Goal: Information Seeking & Learning: Learn about a topic

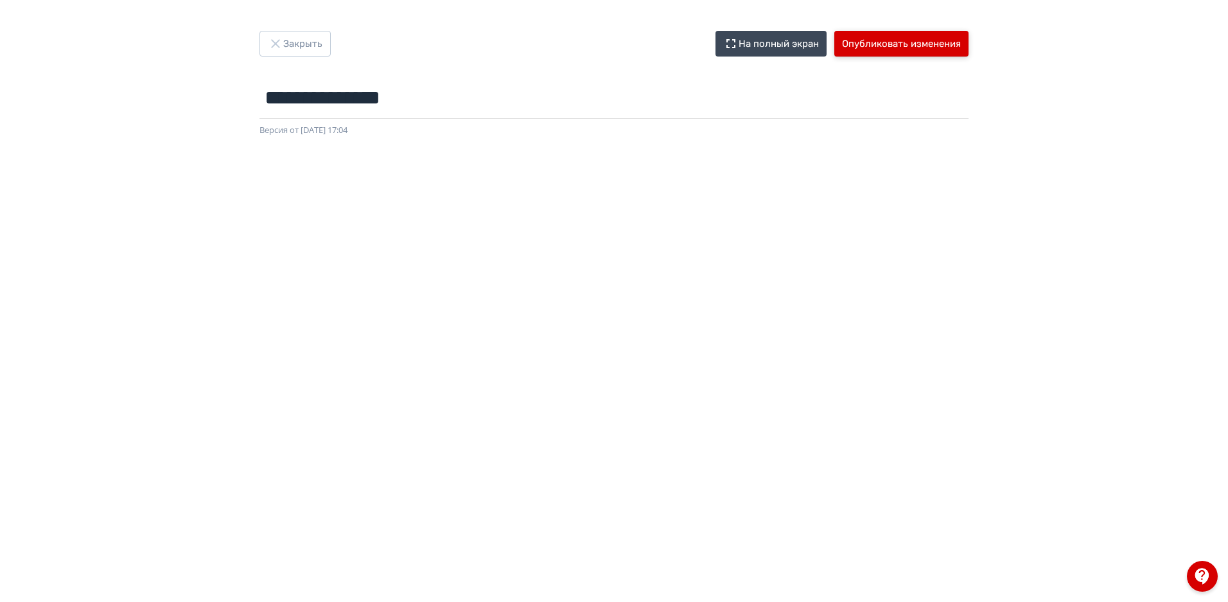
click at [908, 42] on button "Опубликовать изменения" at bounding box center [901, 44] width 134 height 26
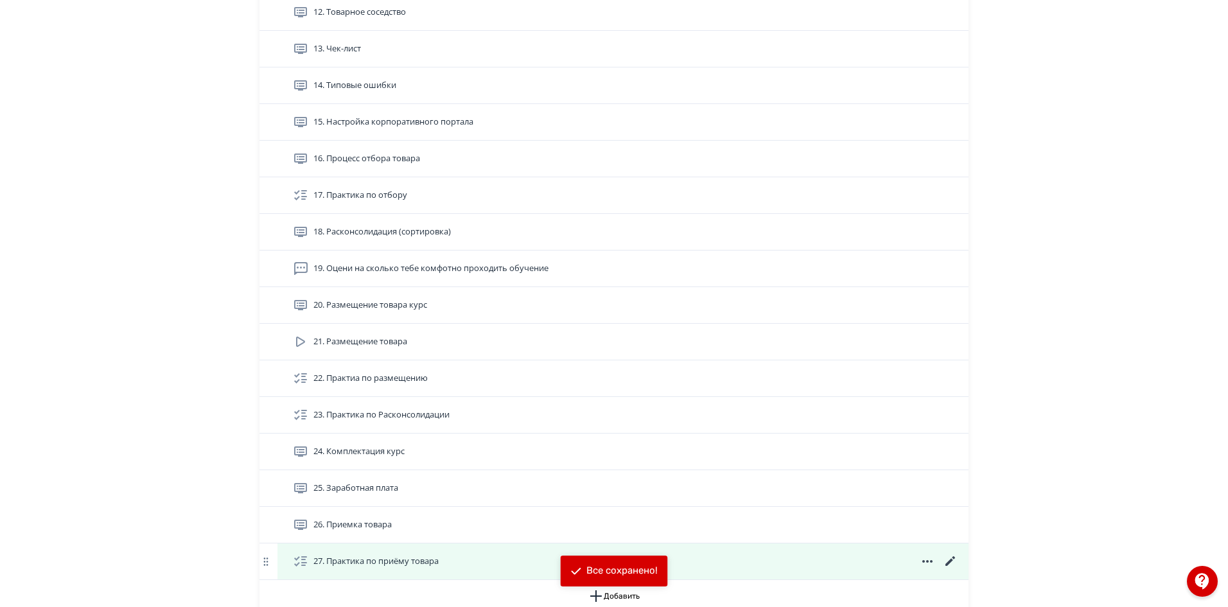
scroll to position [960, 0]
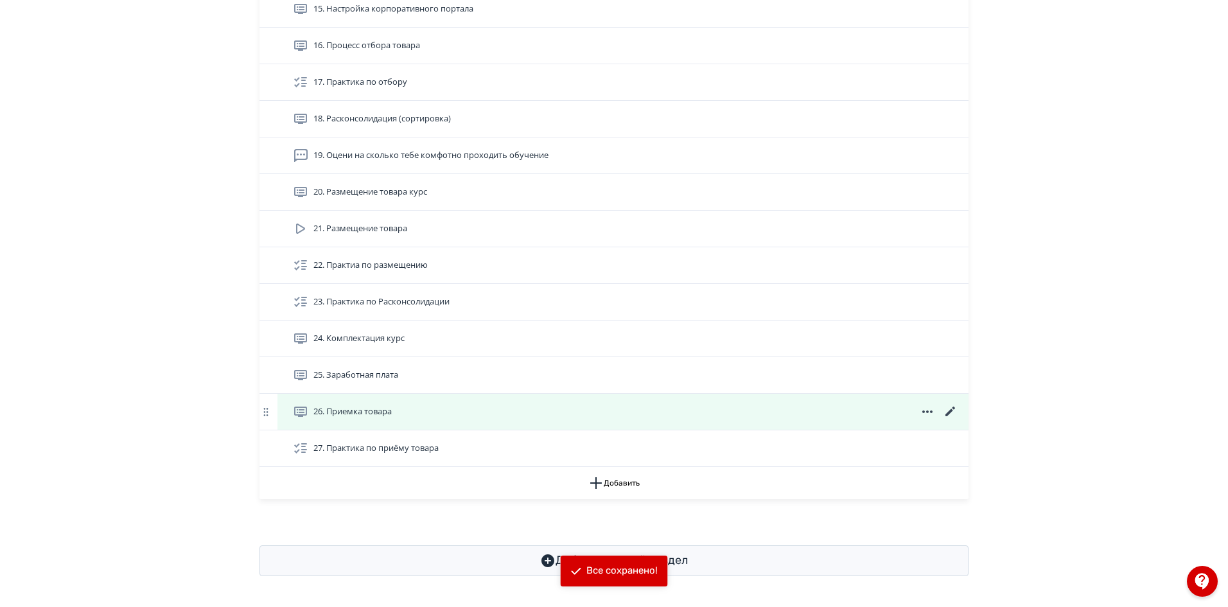
click at [374, 408] on span "26. Приемка товара" at bounding box center [352, 411] width 78 height 13
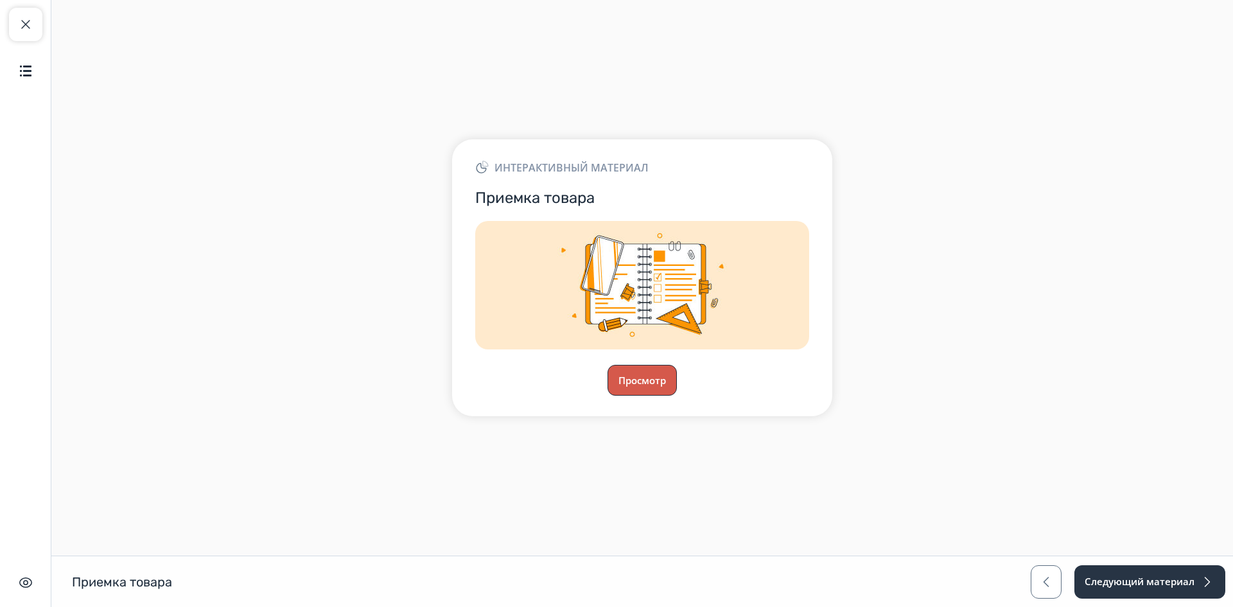
click at [609, 373] on button "Просмотр" at bounding box center [642, 380] width 69 height 31
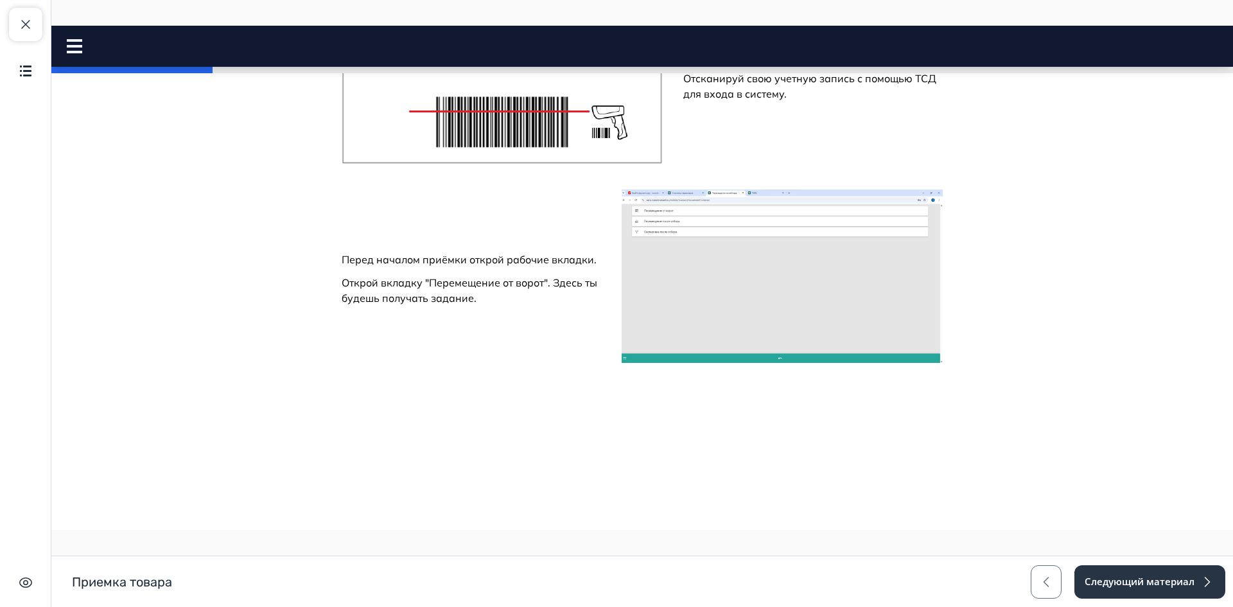
scroll to position [1092, 0]
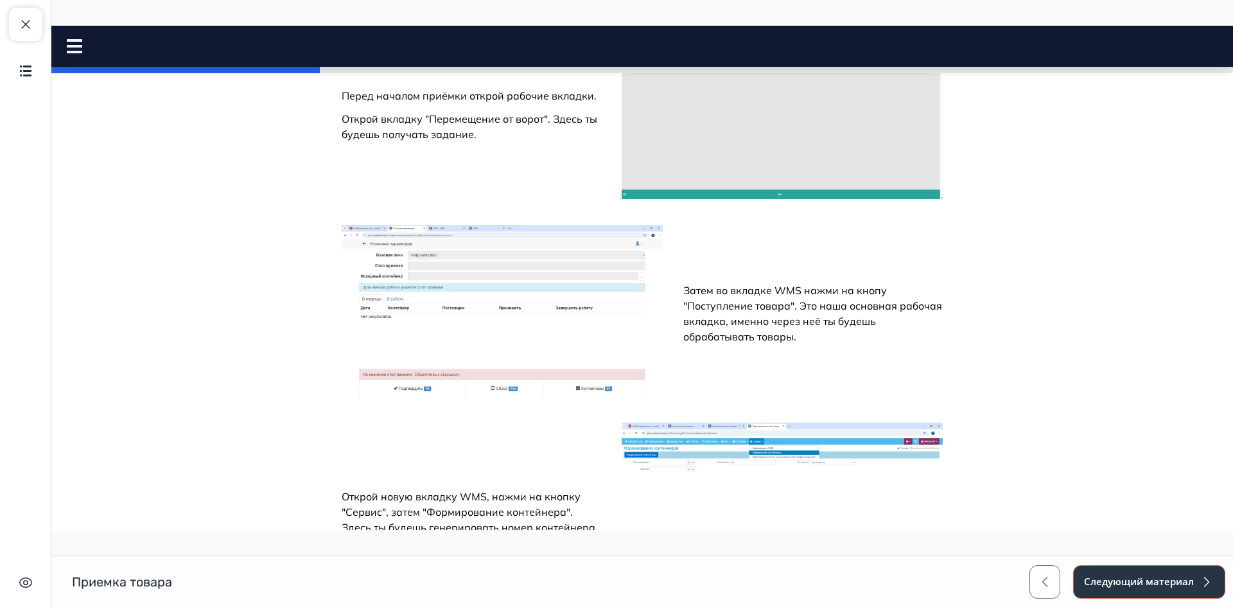
click at [1114, 591] on button "Следующий материал" at bounding box center [1149, 581] width 152 height 33
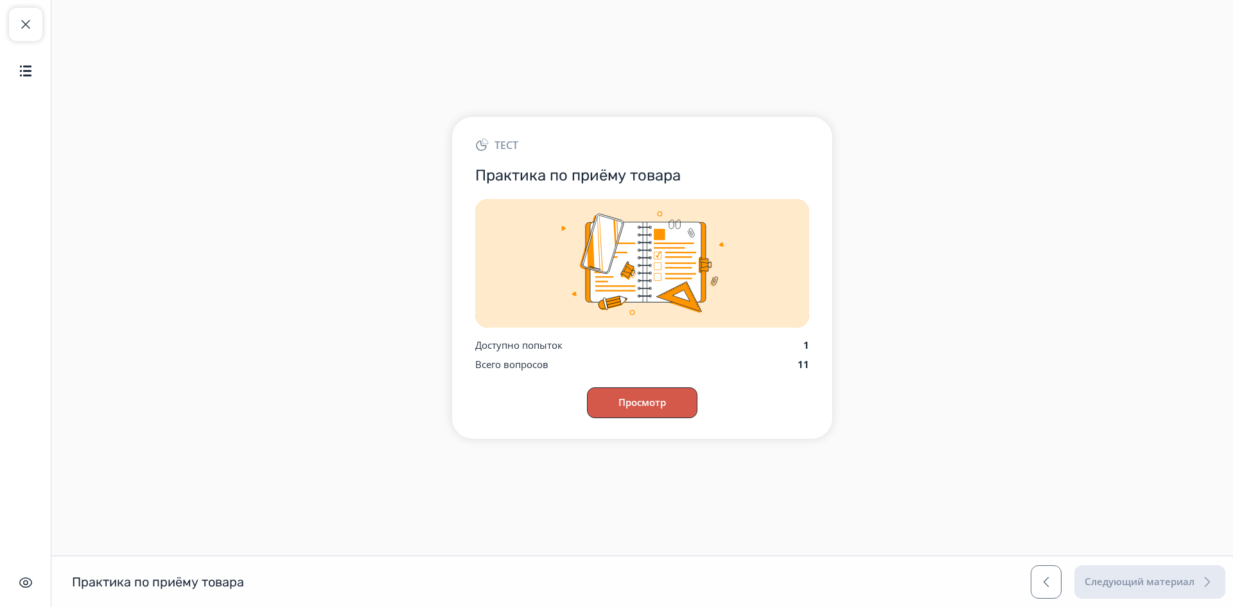
click at [625, 394] on button "Просмотр" at bounding box center [642, 402] width 110 height 31
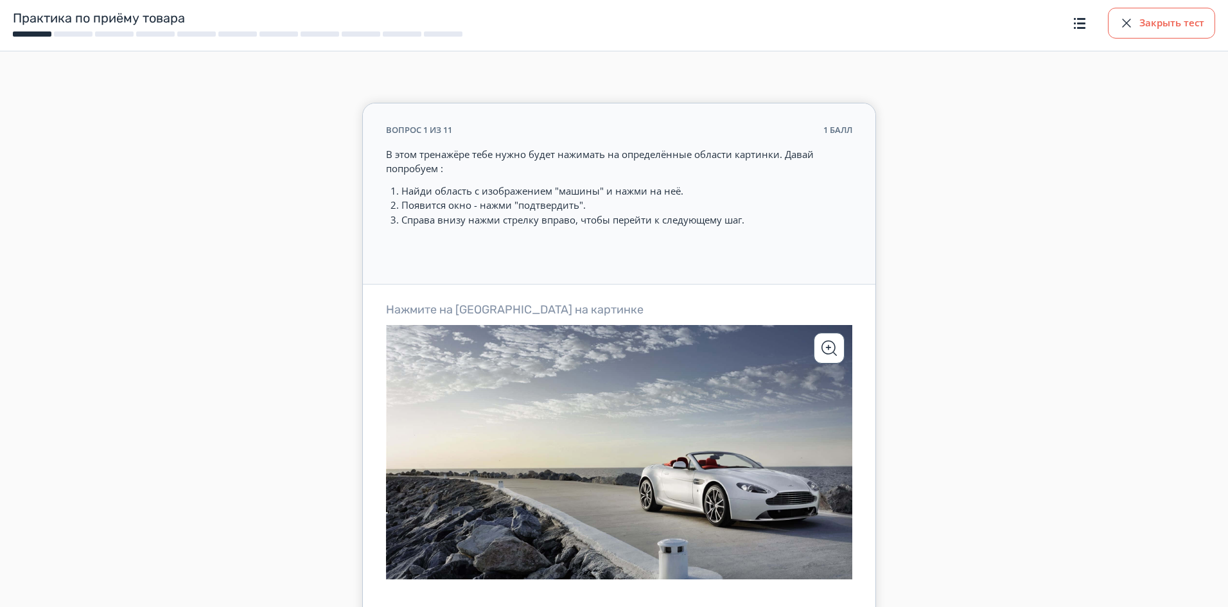
click at [1162, 24] on button "Закрыть тест" at bounding box center [1161, 23] width 107 height 31
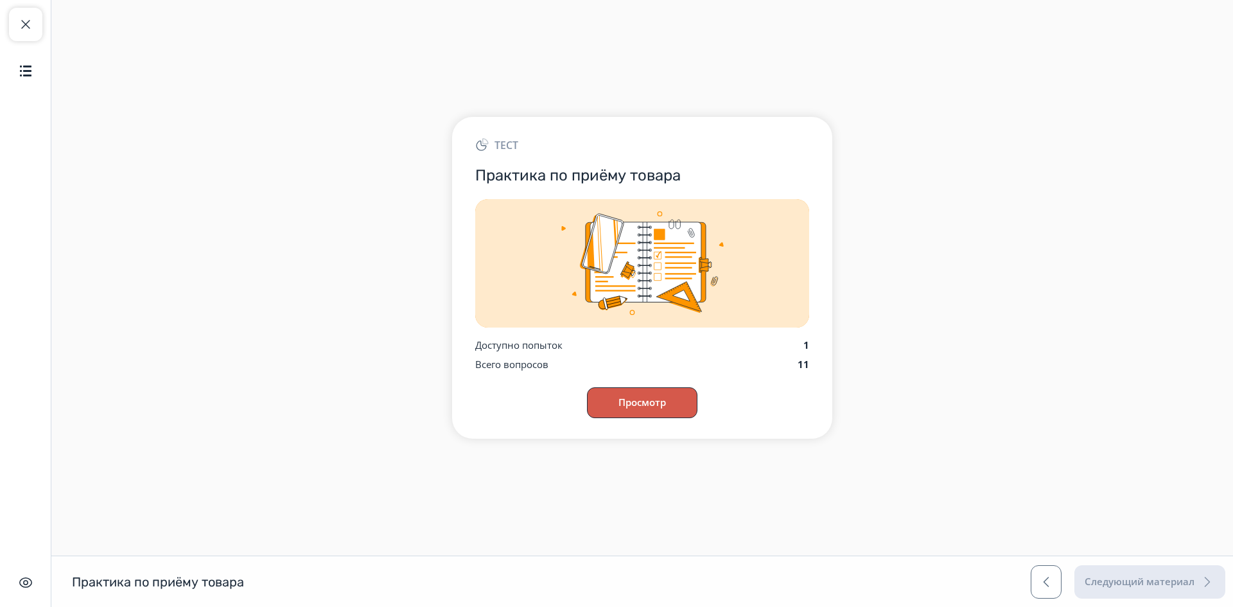
click at [644, 401] on button "Просмотр" at bounding box center [642, 402] width 110 height 31
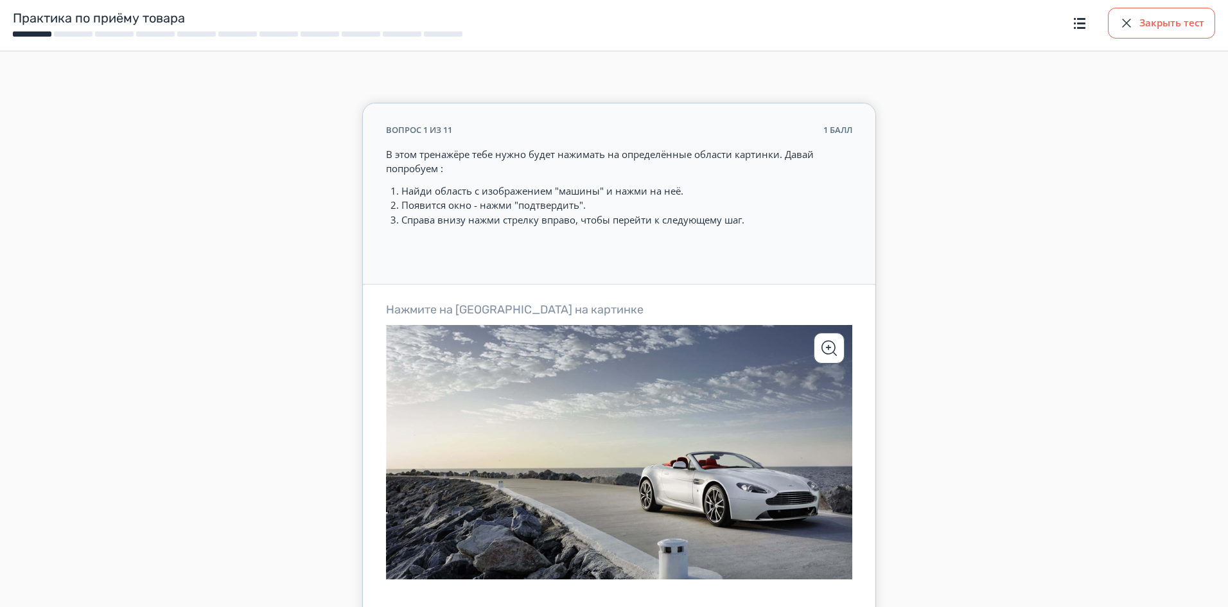
click at [1155, 35] on button "Закрыть тест" at bounding box center [1161, 23] width 107 height 31
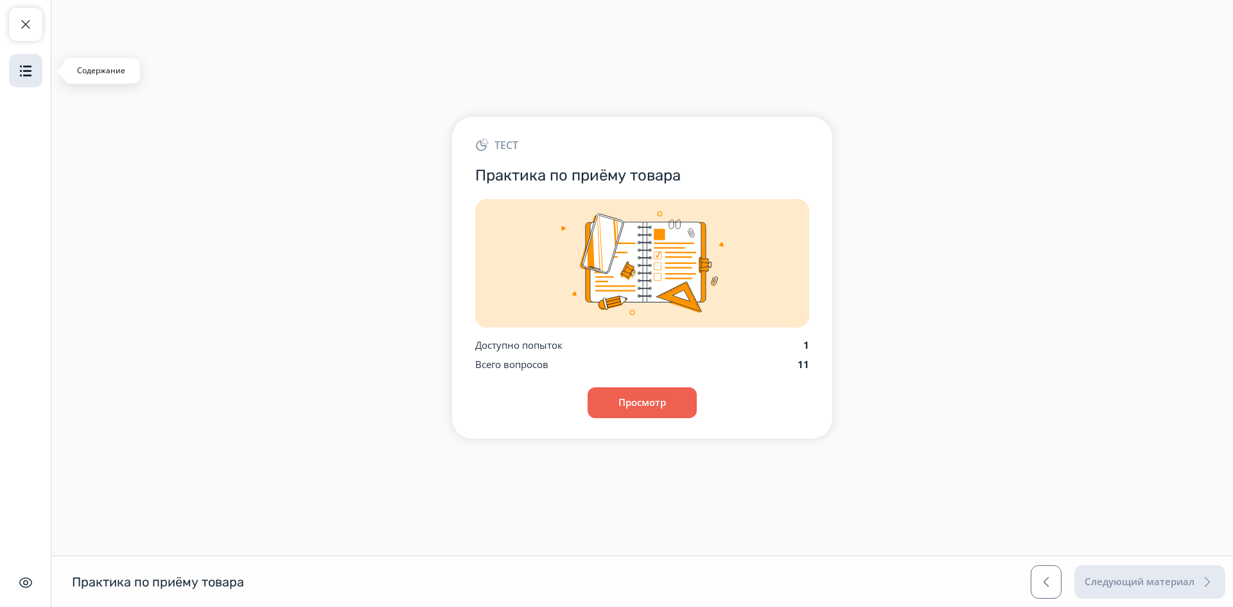
click at [32, 70] on img "button" at bounding box center [25, 70] width 15 height 15
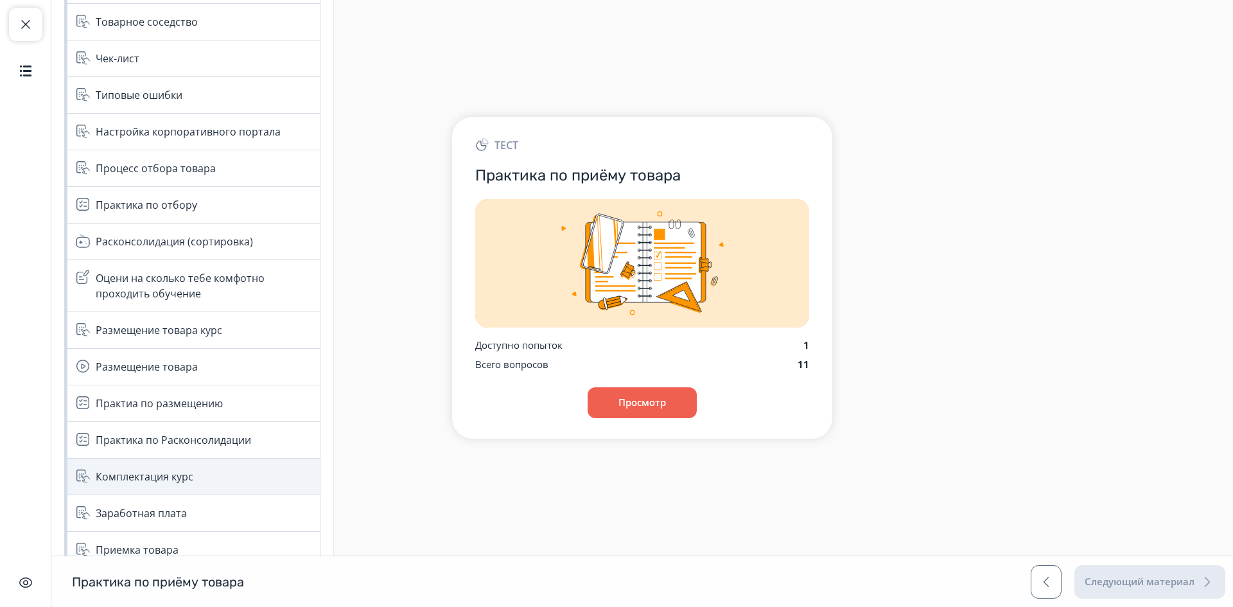
scroll to position [573, 0]
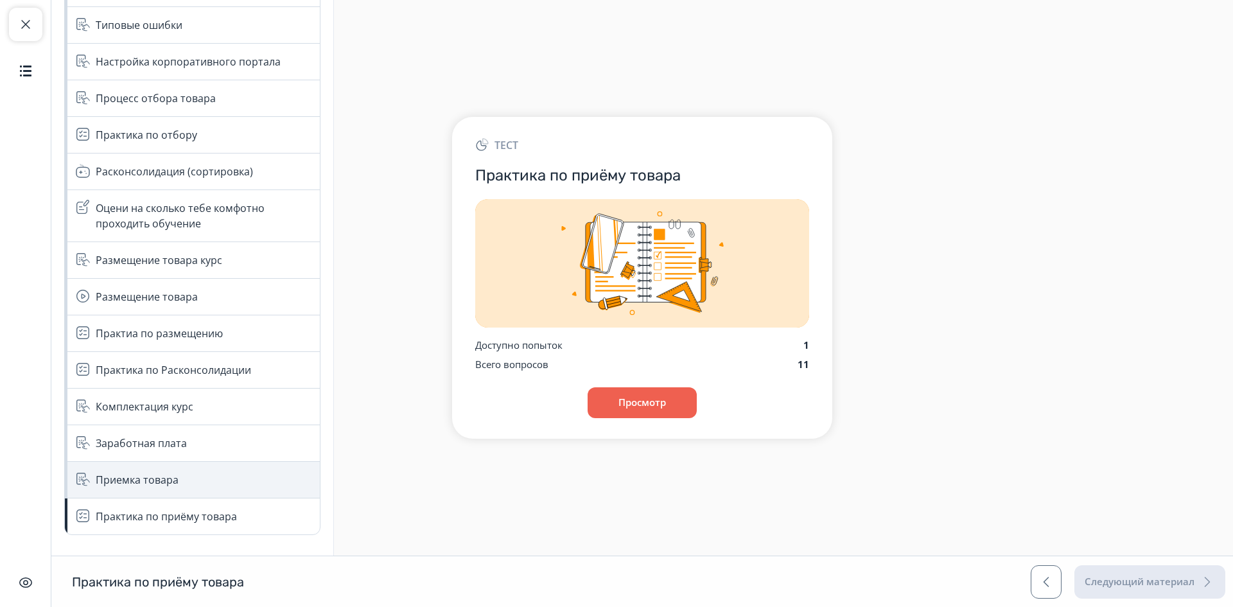
click at [149, 482] on div "Приемка товара" at bounding box center [137, 479] width 83 height 15
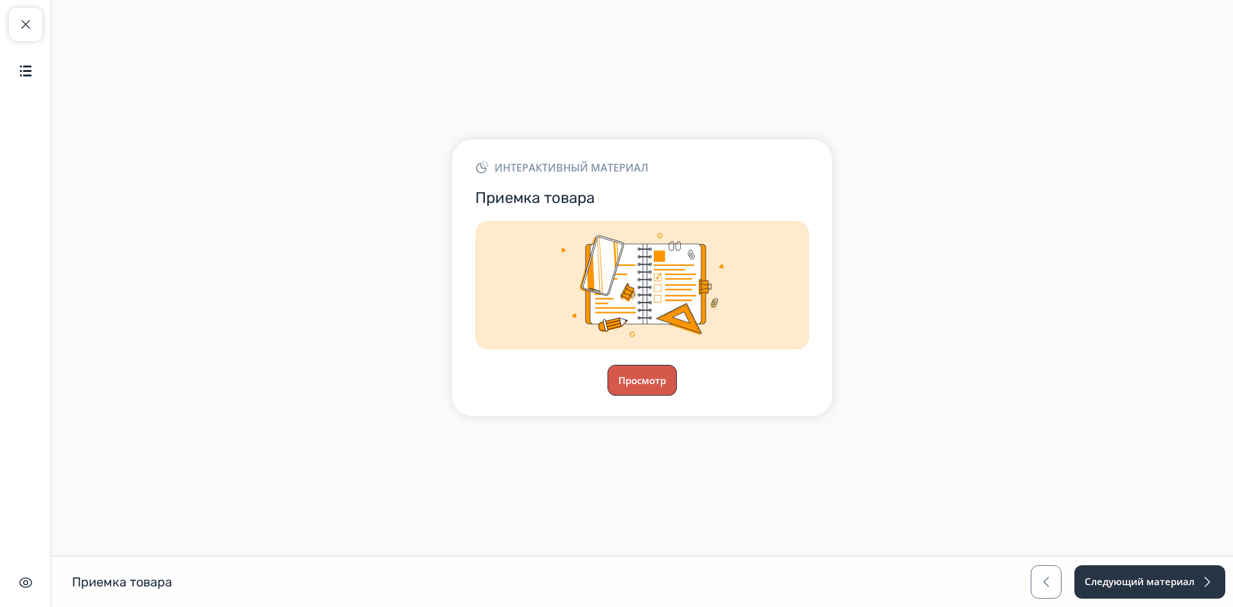
click at [654, 376] on button "Просмотр" at bounding box center [642, 380] width 69 height 31
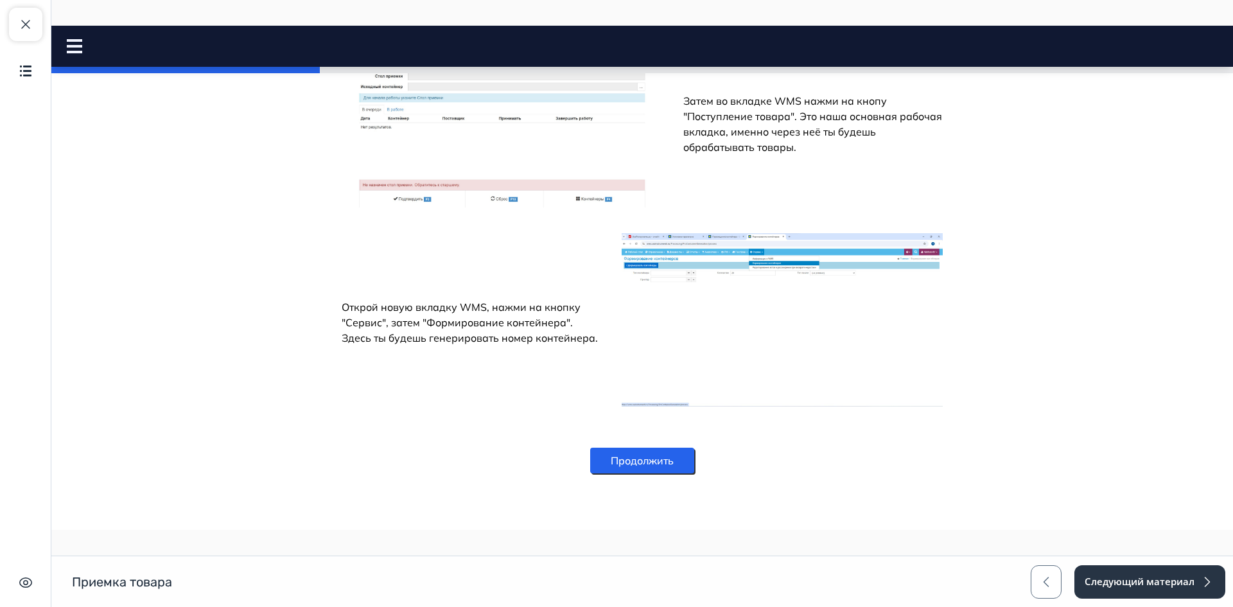
click at [661, 468] on button "Продолжить" at bounding box center [642, 461] width 104 height 26
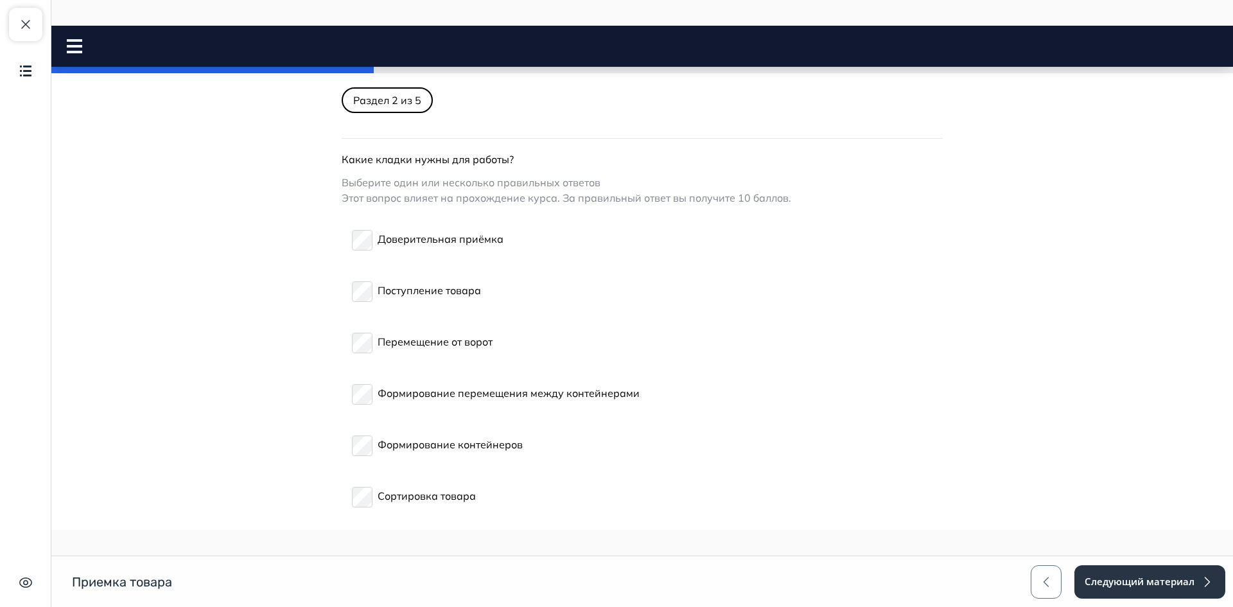
click at [401, 345] on p "Перемещение от ворот" at bounding box center [435, 341] width 115 height 15
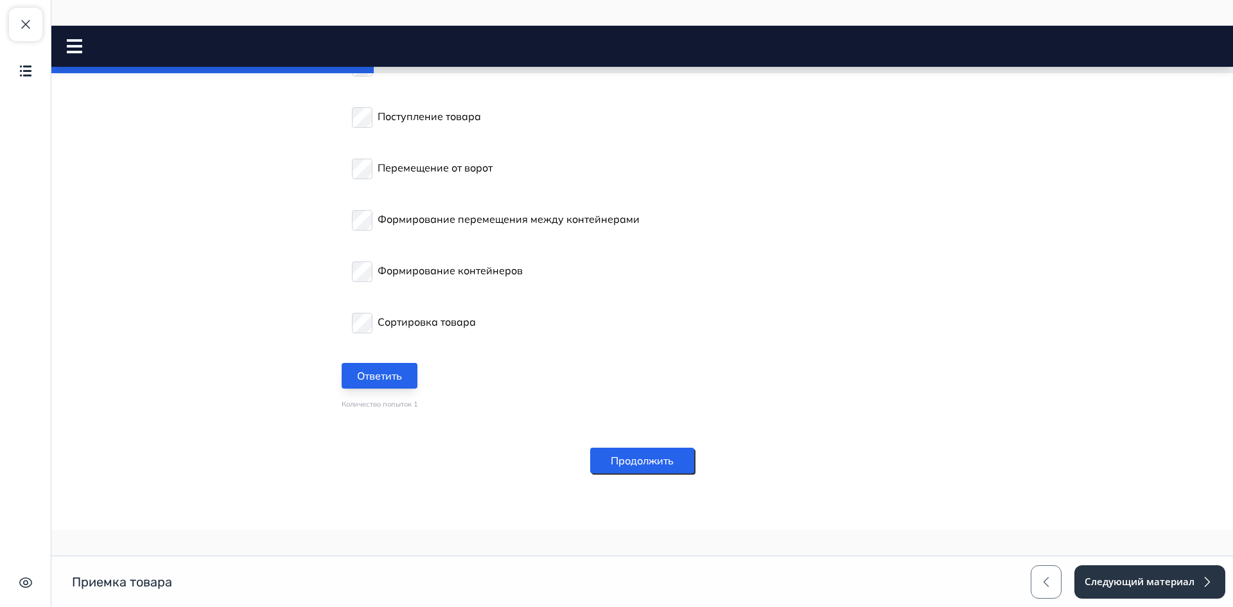
click at [374, 372] on button "Ответить" at bounding box center [380, 376] width 76 height 26
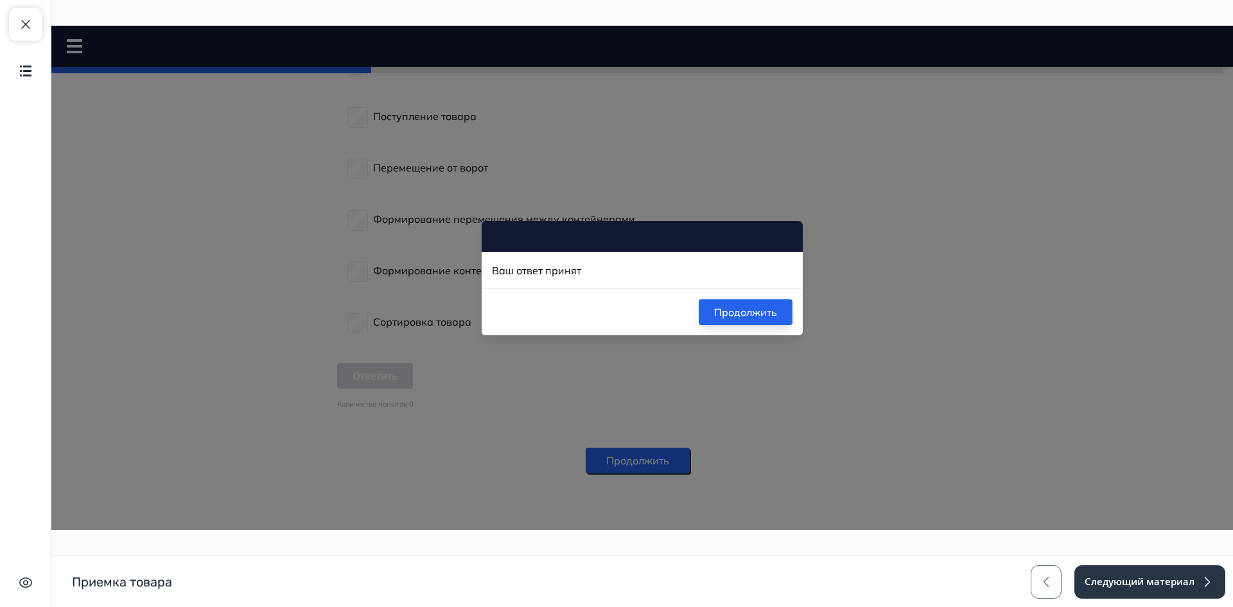
click at [732, 302] on button "Продолжить" at bounding box center [746, 312] width 94 height 26
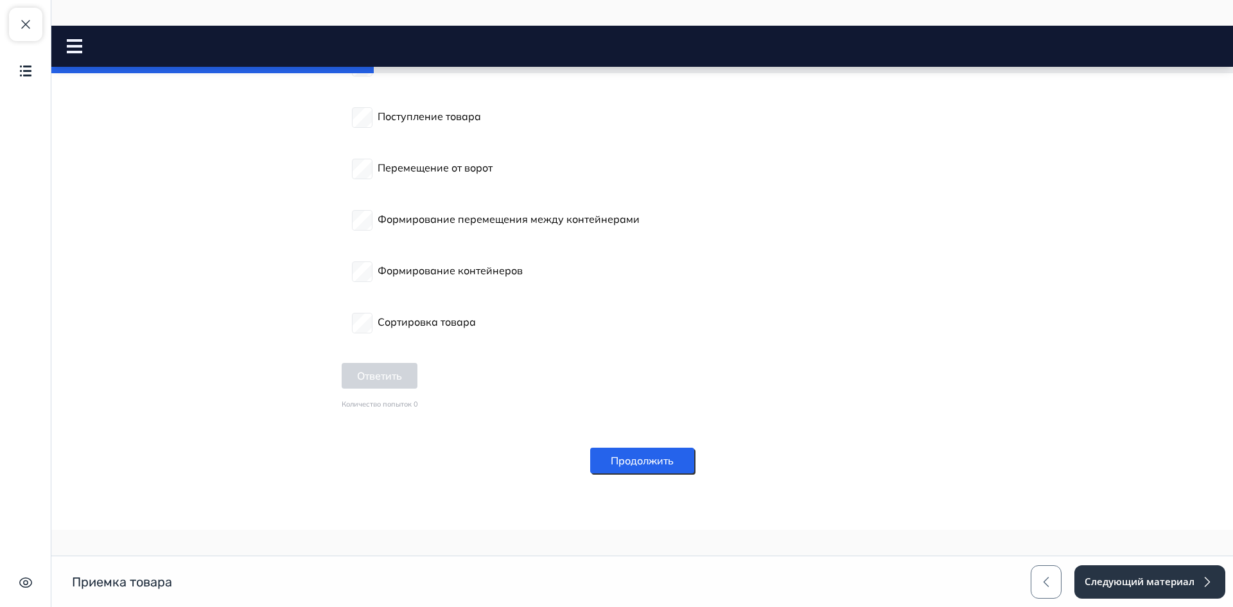
click at [647, 468] on button "Продолжить" at bounding box center [642, 461] width 104 height 26
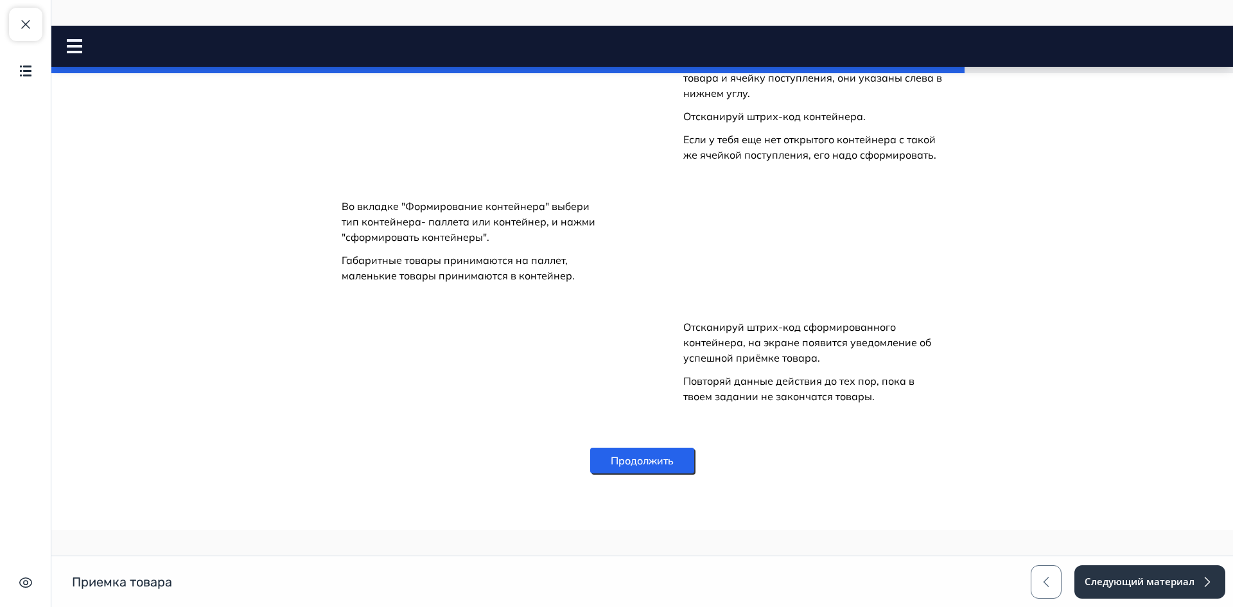
scroll to position [1832, 0]
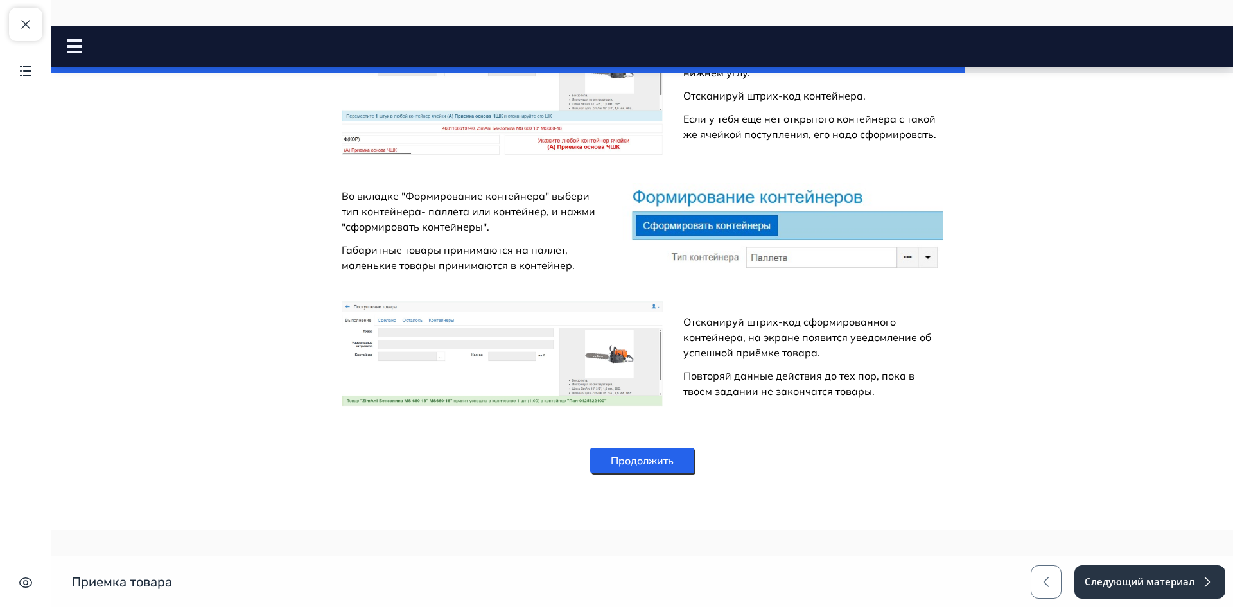
click at [660, 462] on button "Продолжить" at bounding box center [642, 461] width 104 height 26
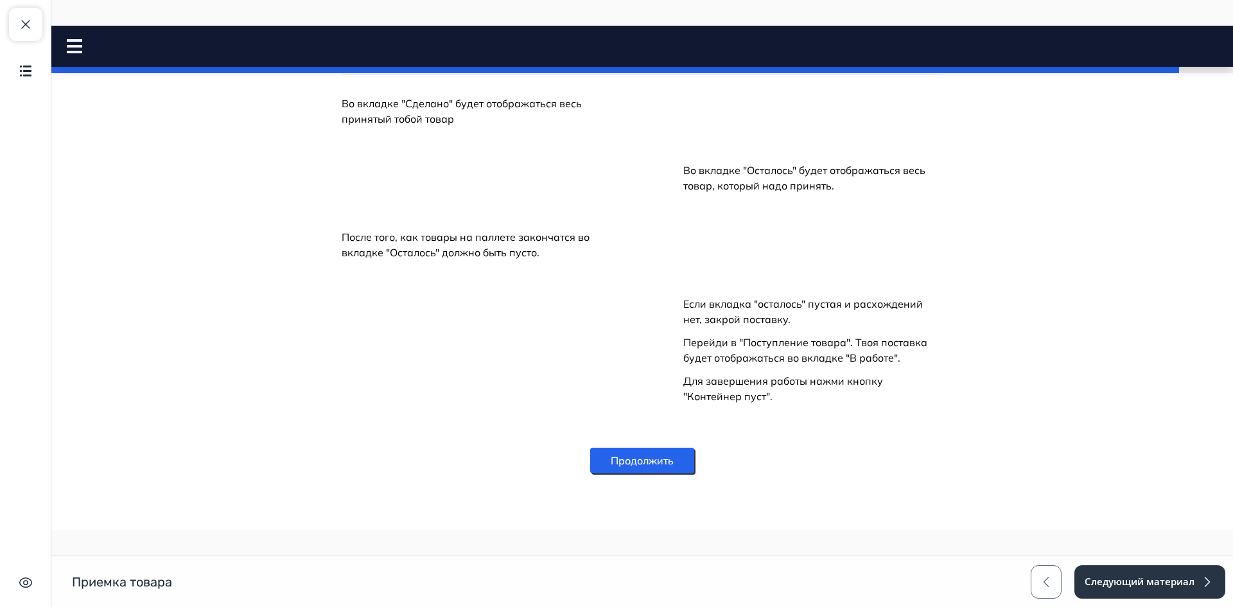
scroll to position [266, 0]
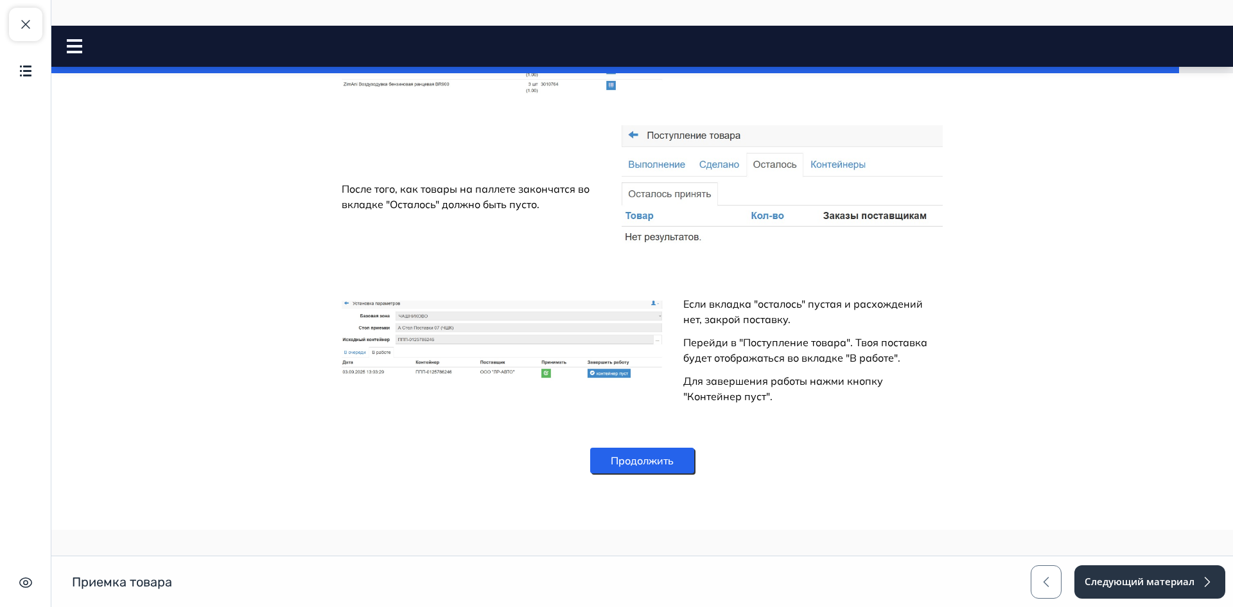
click at [651, 455] on button "Продолжить" at bounding box center [642, 461] width 104 height 26
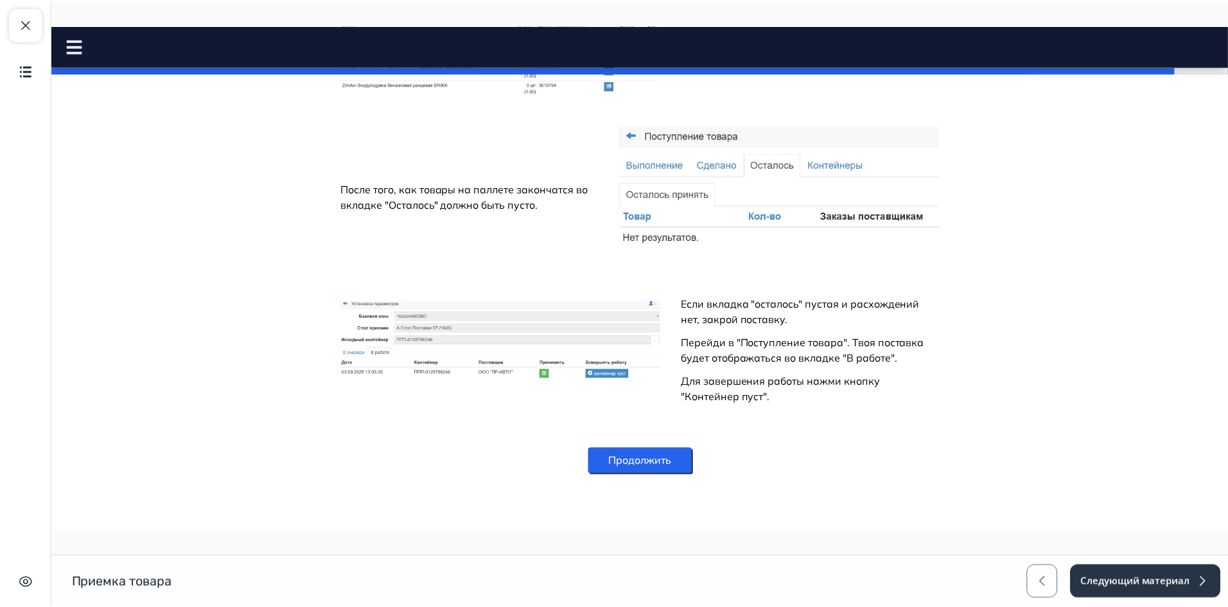
scroll to position [0, 0]
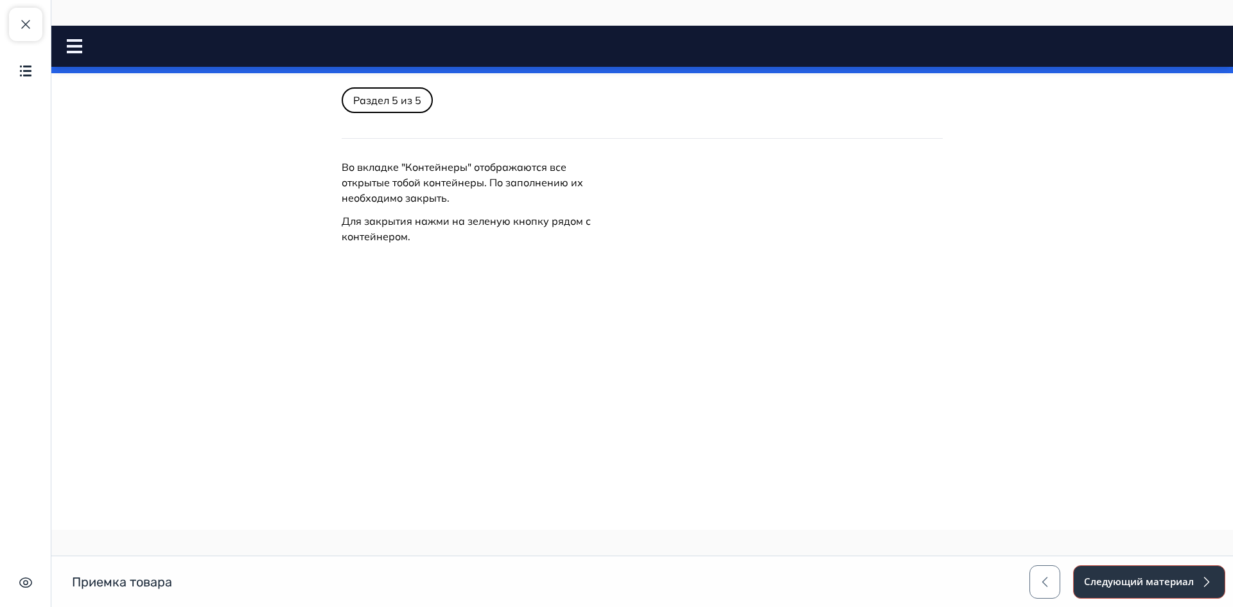
click at [1135, 583] on button "Следующий материал" at bounding box center [1149, 581] width 152 height 33
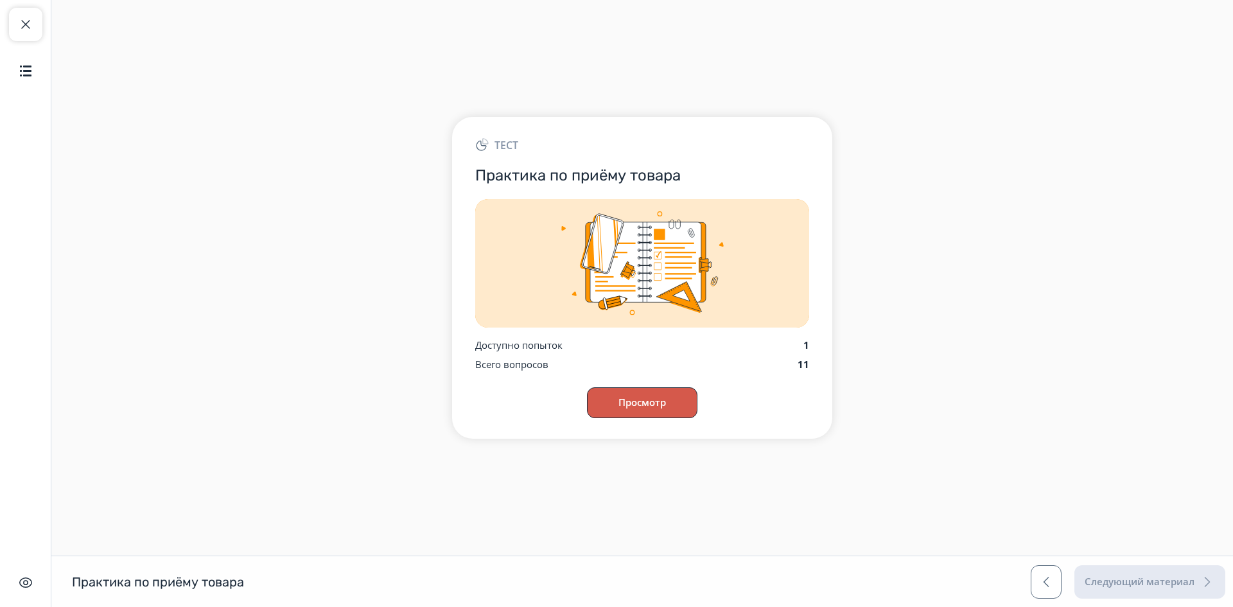
click at [638, 396] on button "Просмотр" at bounding box center [642, 402] width 110 height 31
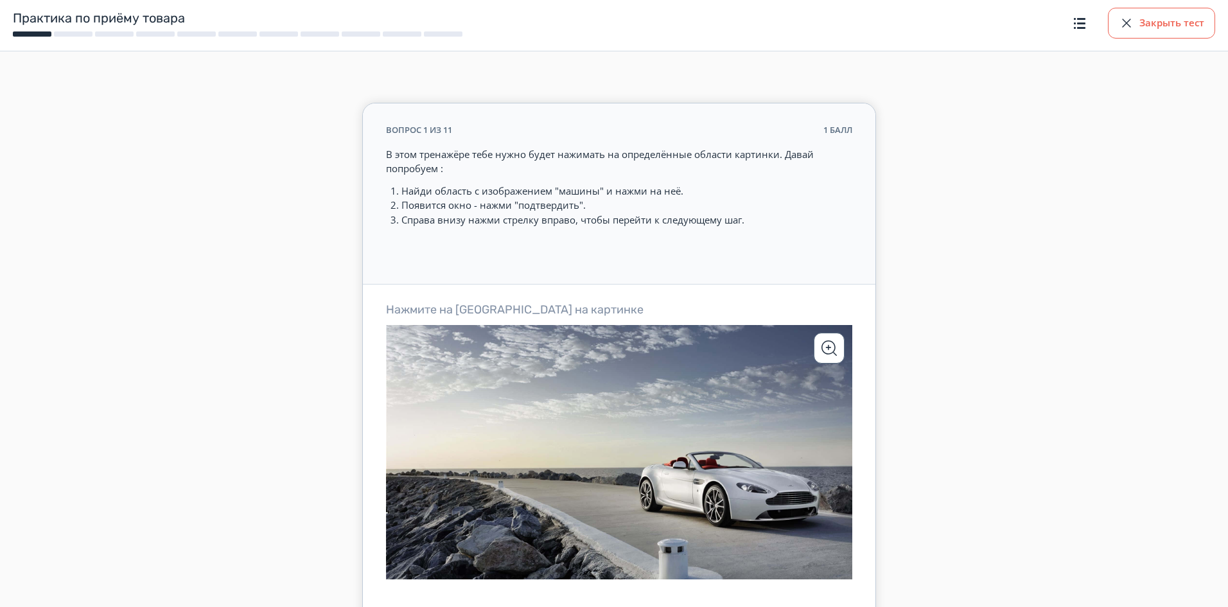
click at [1135, 21] on button "Закрыть тест" at bounding box center [1161, 23] width 107 height 31
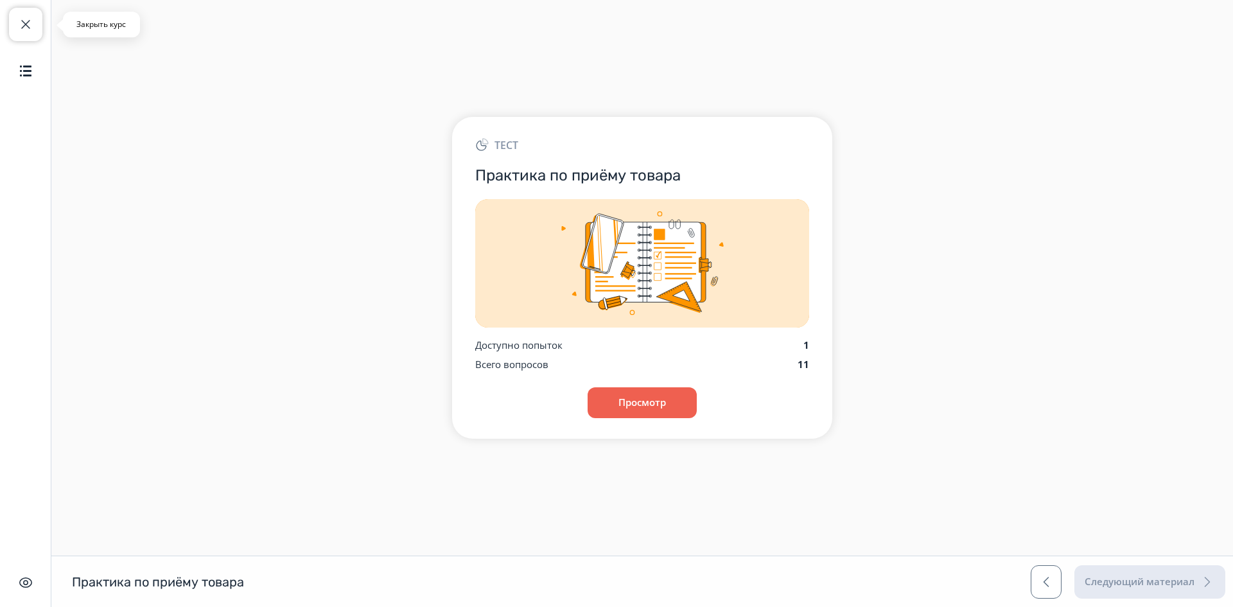
click at [33, 24] on button "Закрыть курс" at bounding box center [25, 24] width 33 height 33
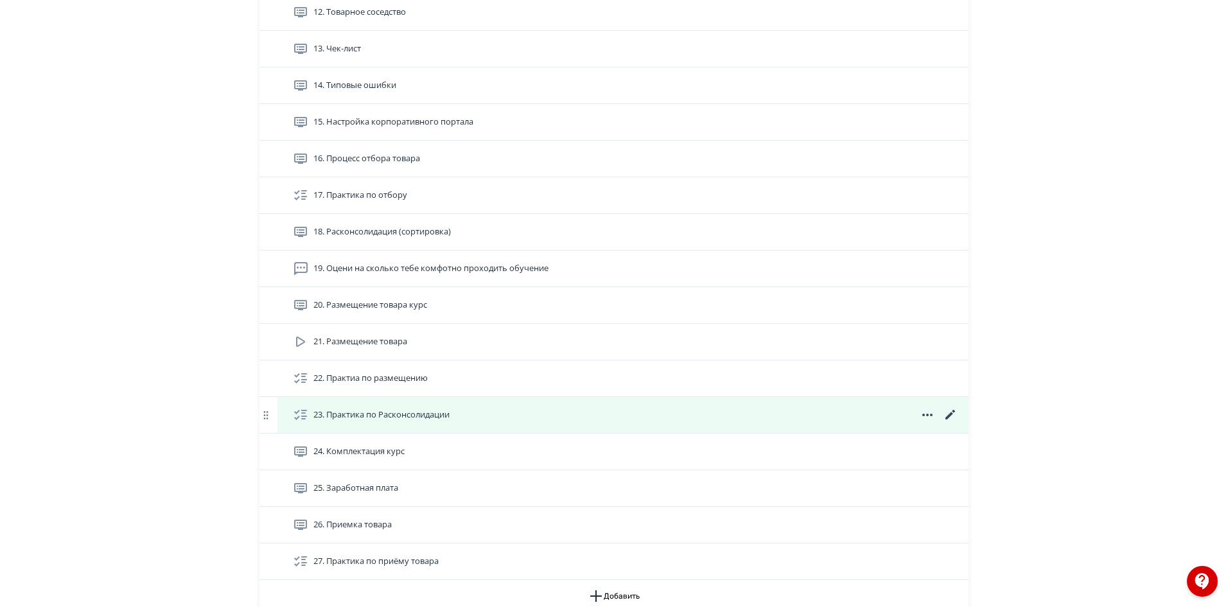
scroll to position [960, 0]
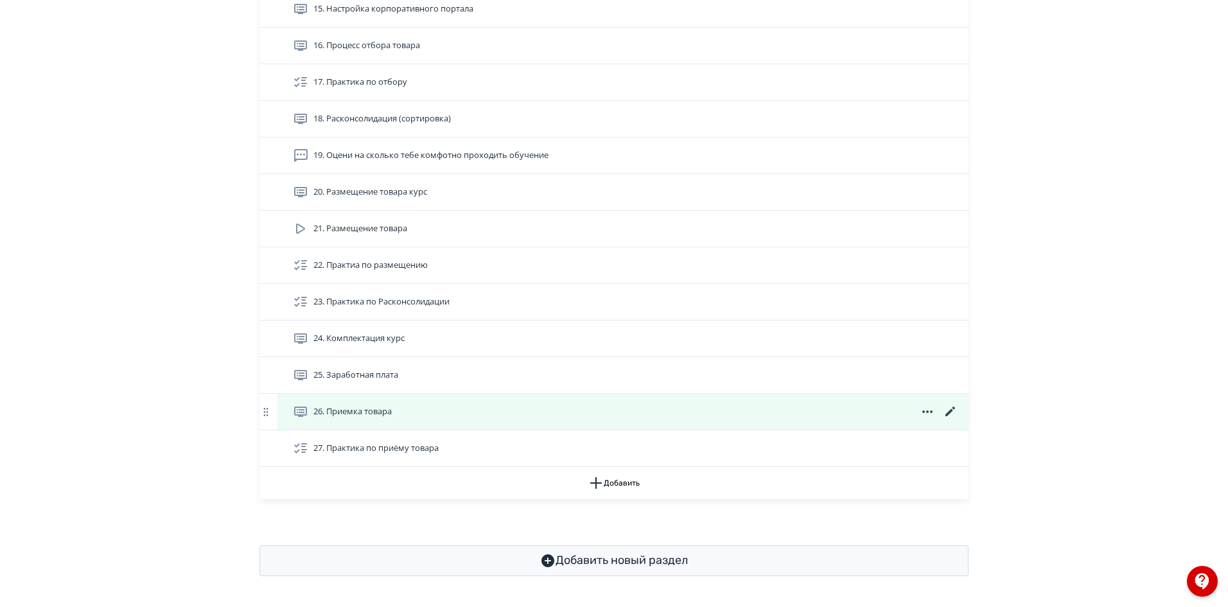
click at [952, 411] on icon at bounding box center [950, 412] width 10 height 10
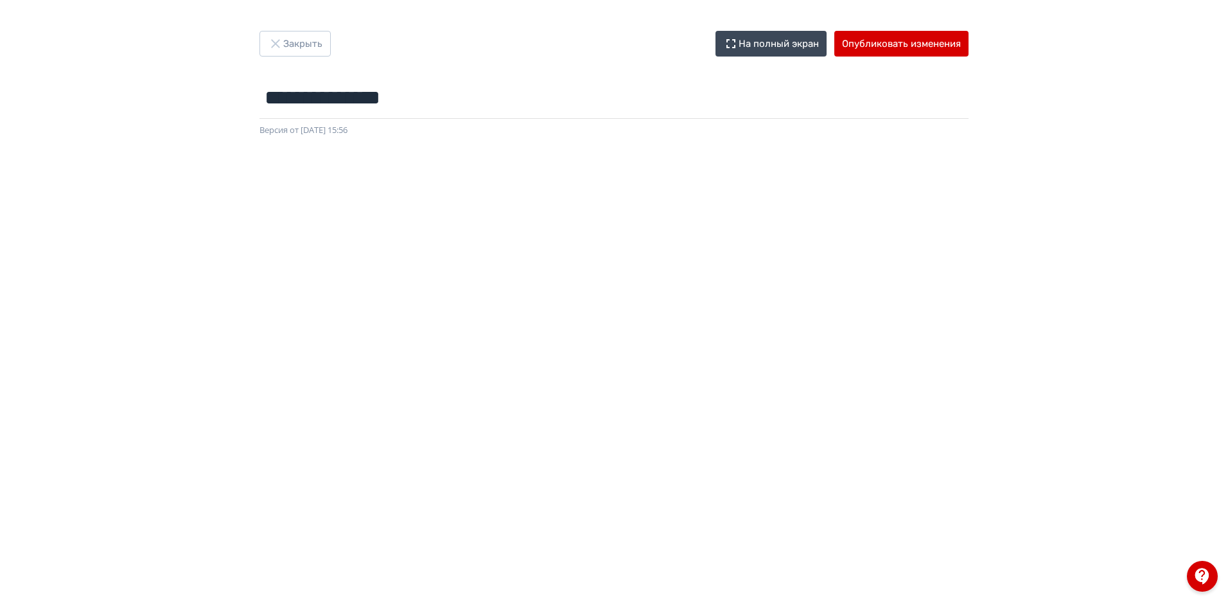
scroll to position [139, 0]
